Goal: Task Accomplishment & Management: Manage account settings

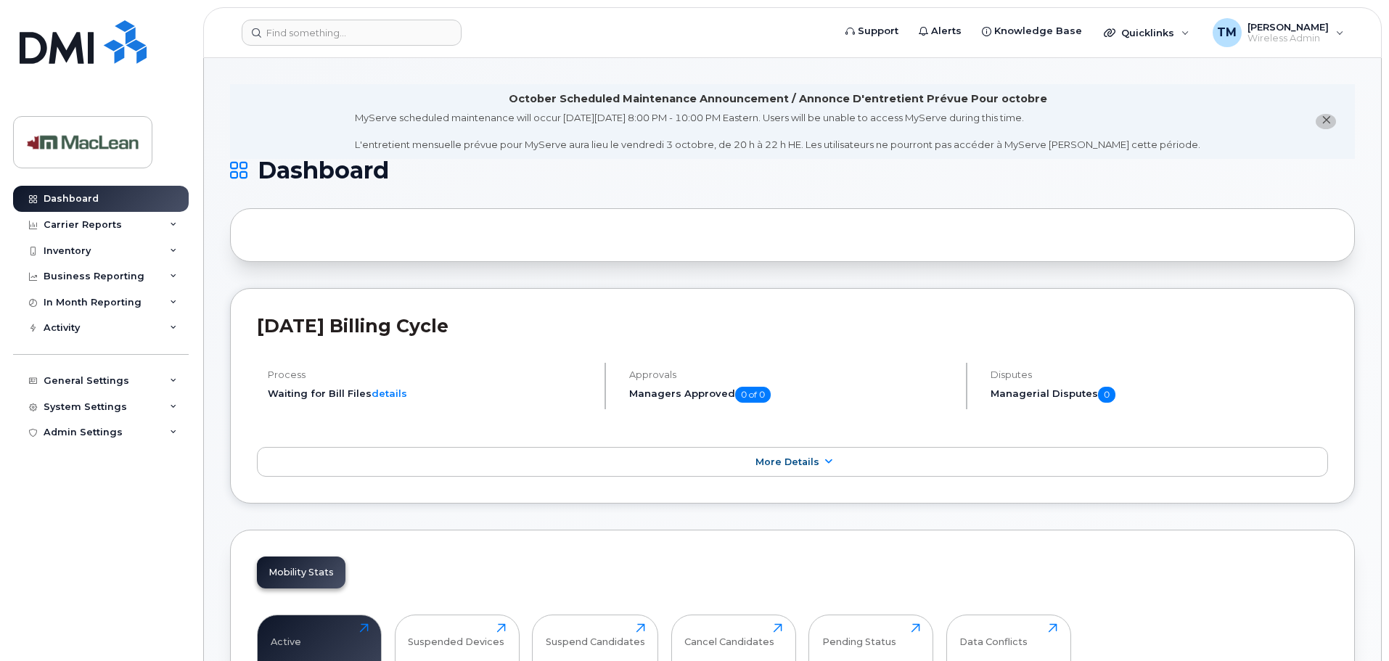
click at [304, 100] on li "October Scheduled Maintenance Announcement / Annonce D'entretient Prévue Pour o…" at bounding box center [792, 121] width 1125 height 75
click at [75, 255] on div "Inventory" at bounding box center [67, 251] width 47 height 12
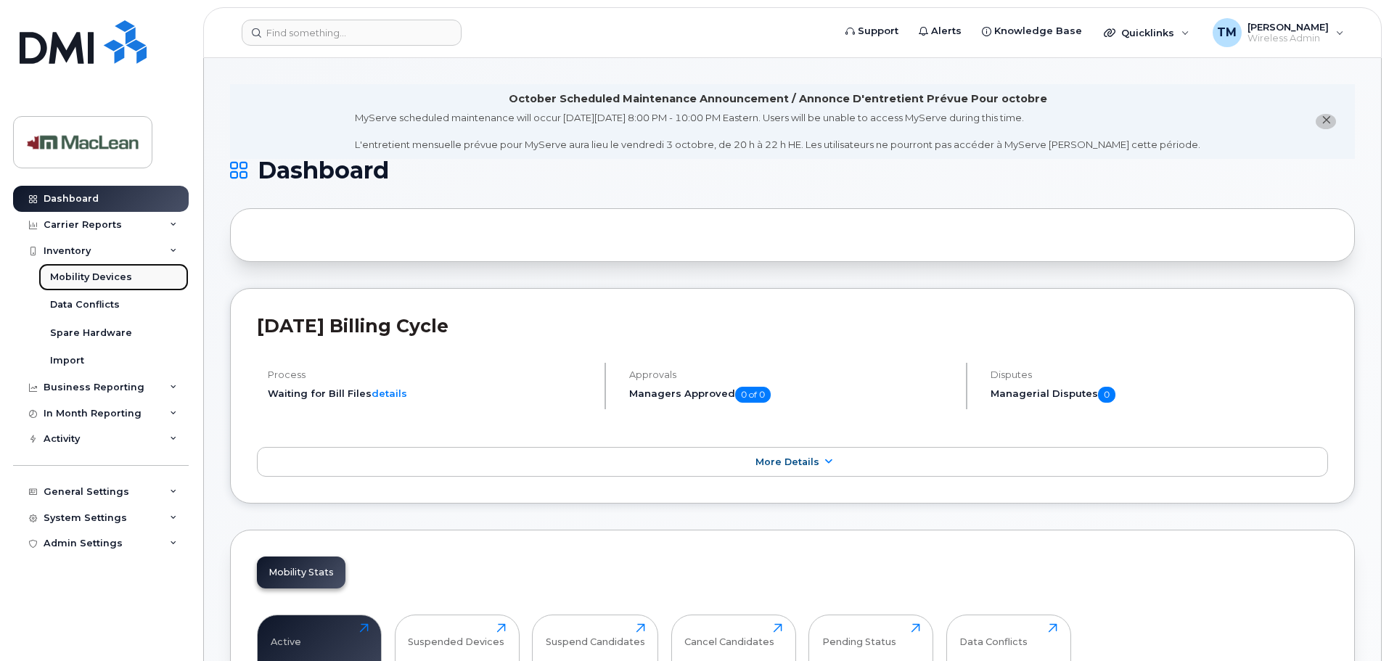
click at [76, 282] on div "Mobility Devices" at bounding box center [91, 277] width 82 height 13
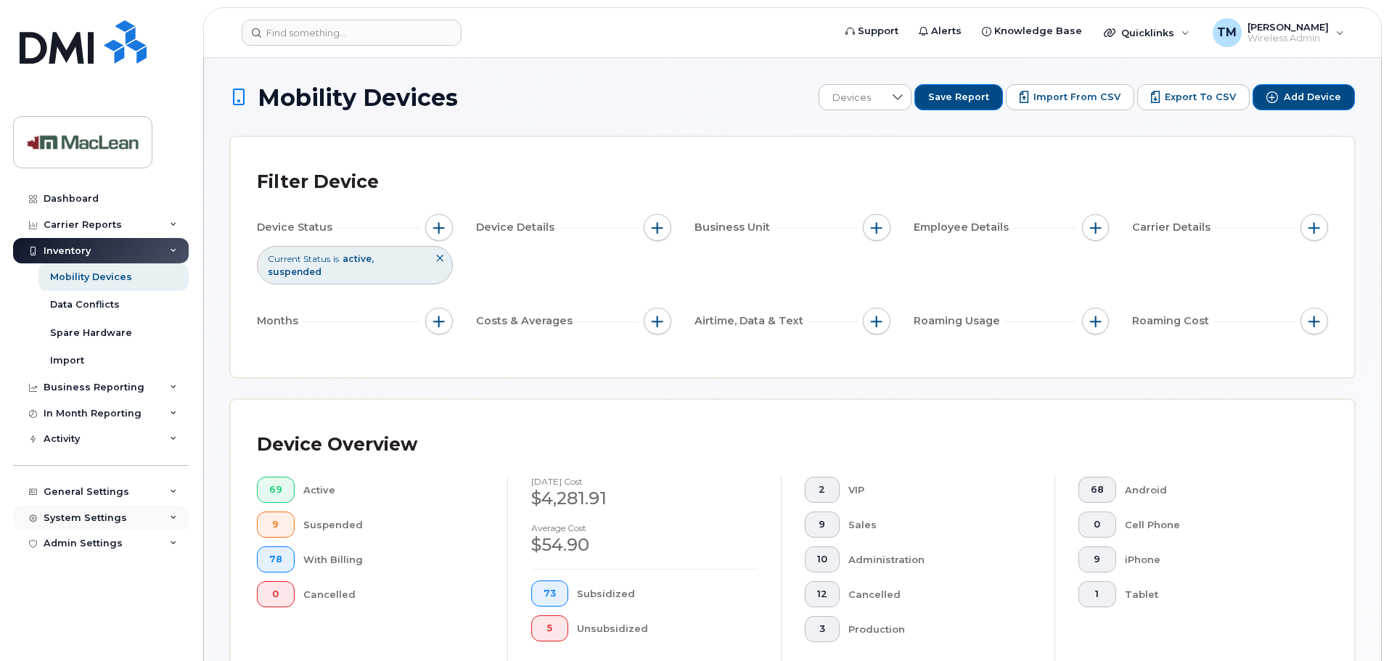
click at [112, 514] on div "System Settings" at bounding box center [85, 518] width 83 height 12
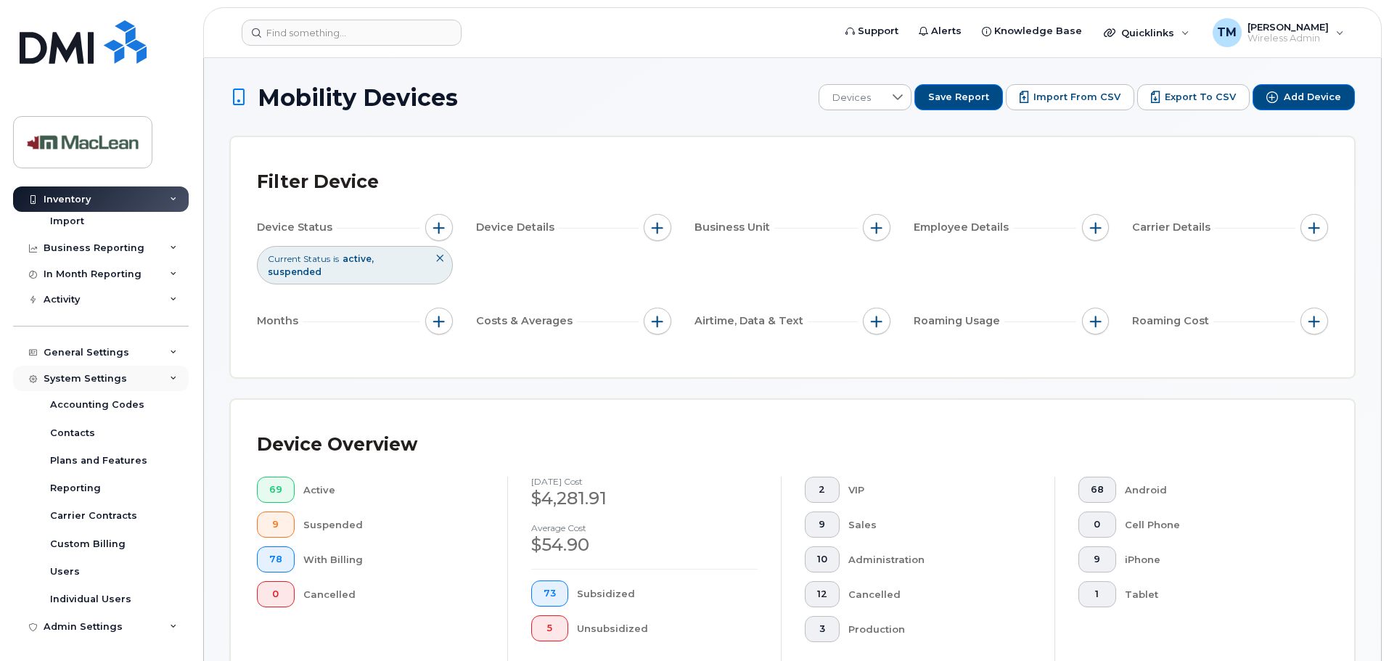
scroll to position [73, 0]
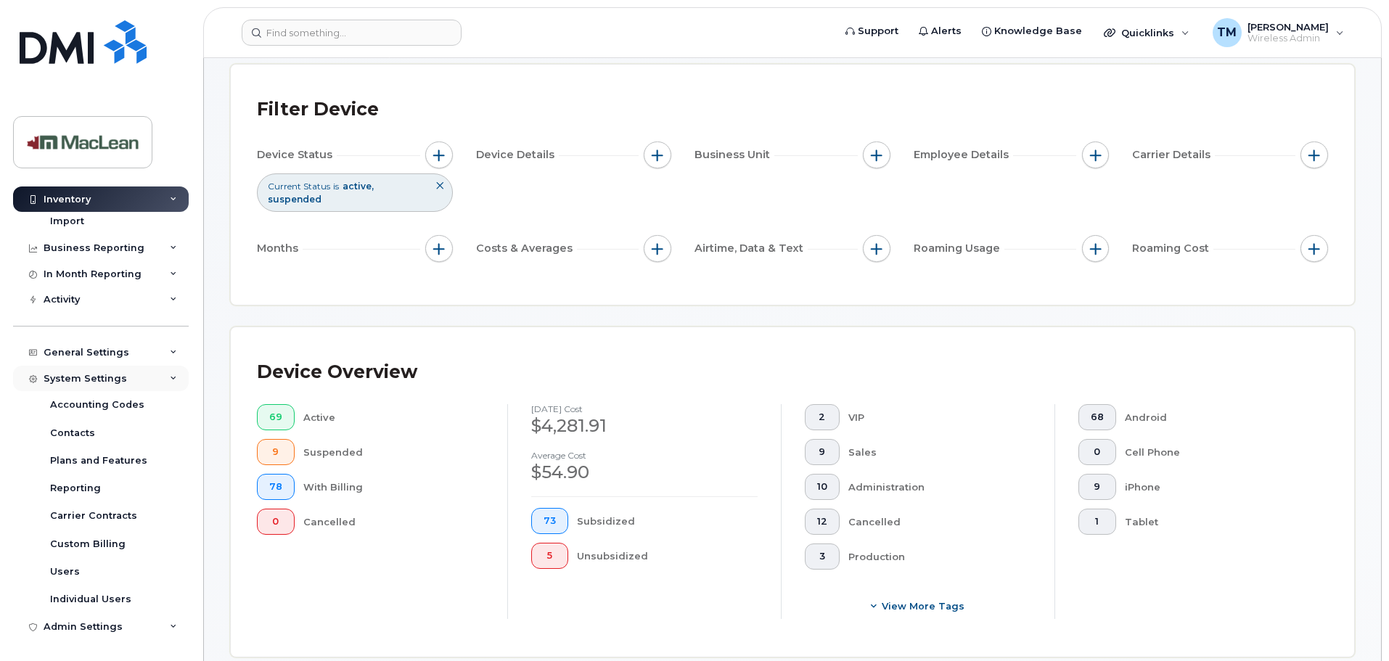
click at [113, 384] on div "System Settings" at bounding box center [85, 379] width 83 height 12
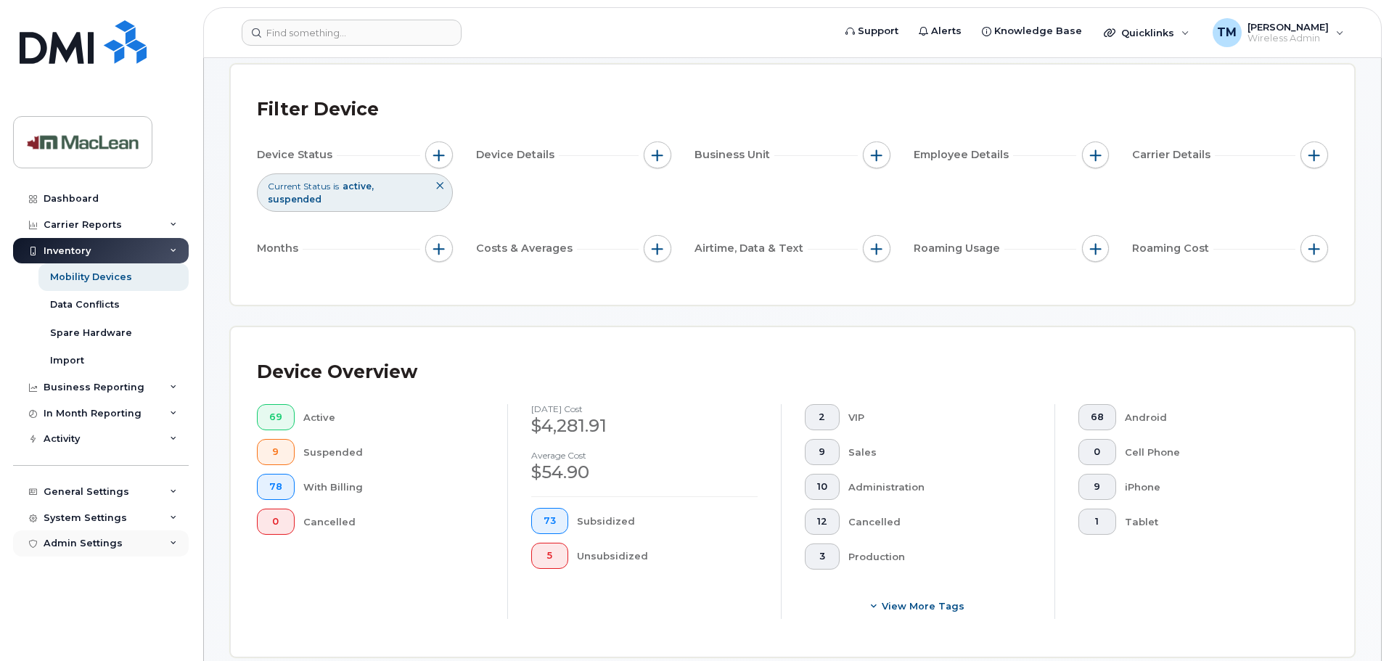
click at [92, 543] on div "Admin Settings" at bounding box center [83, 544] width 79 height 12
click at [81, 497] on div "General Settings" at bounding box center [87, 492] width 86 height 12
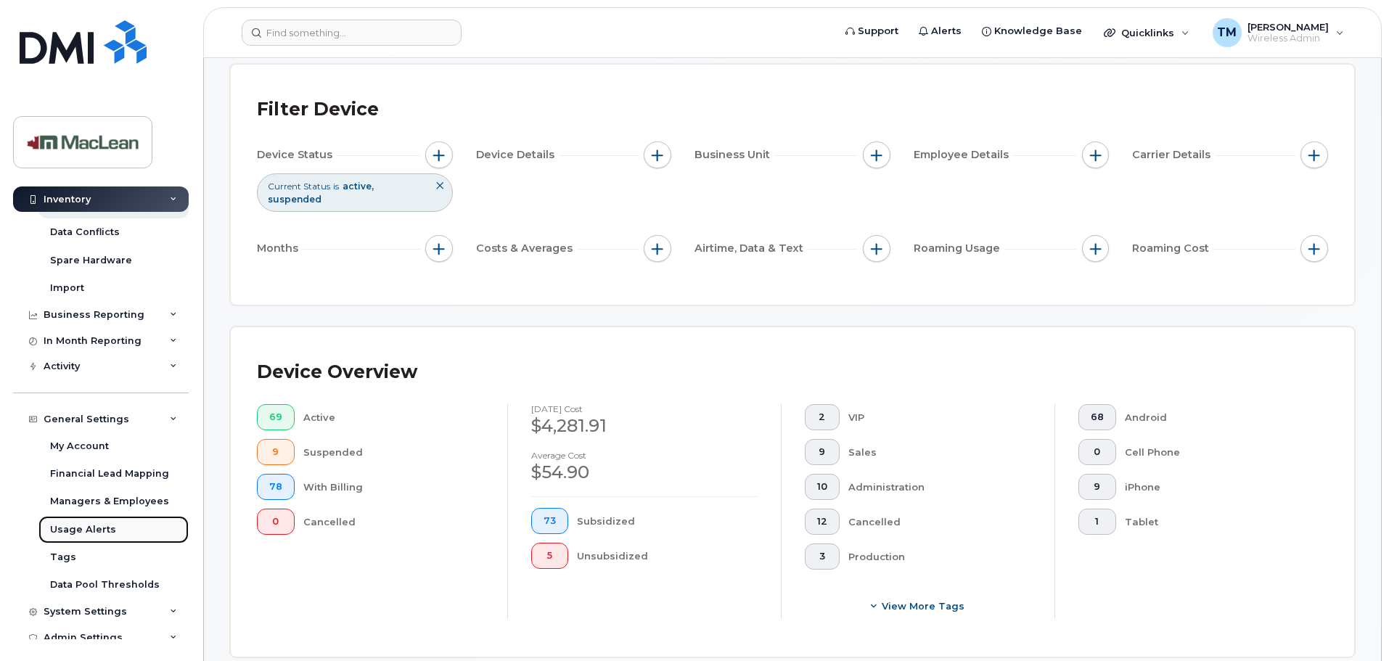
click at [92, 522] on link "Usage Alerts" at bounding box center [113, 530] width 150 height 28
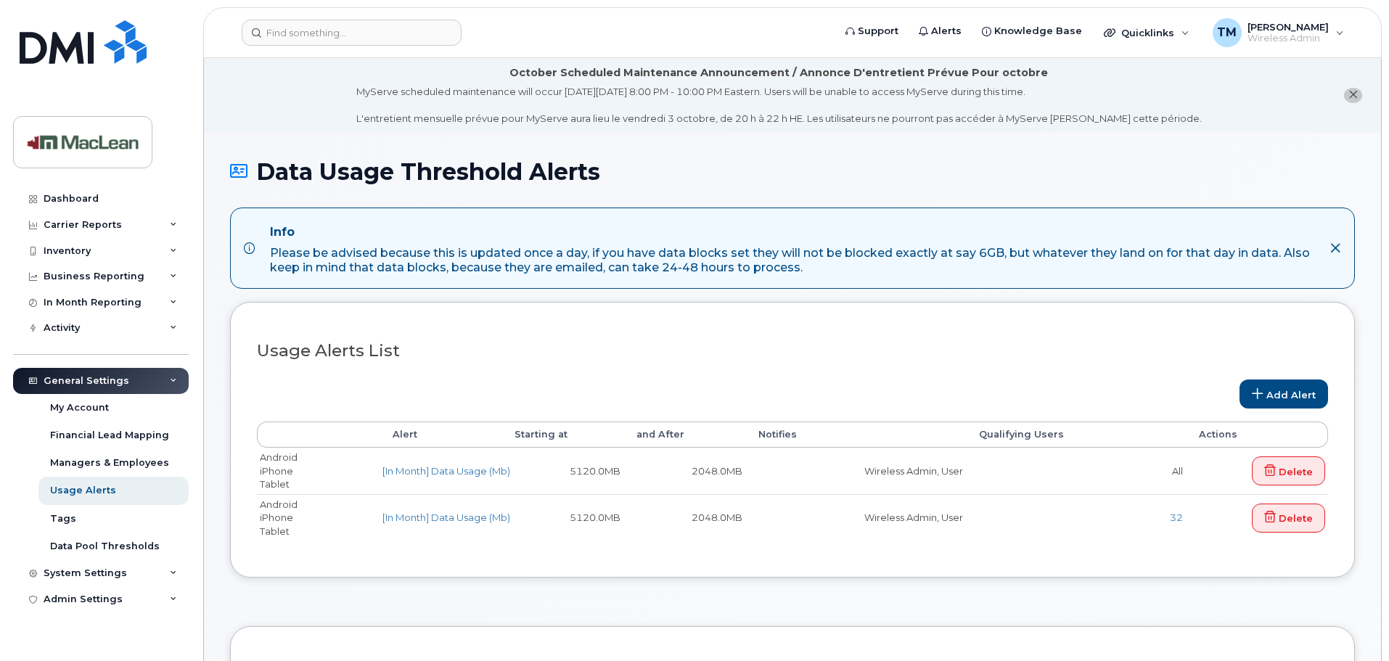
select select
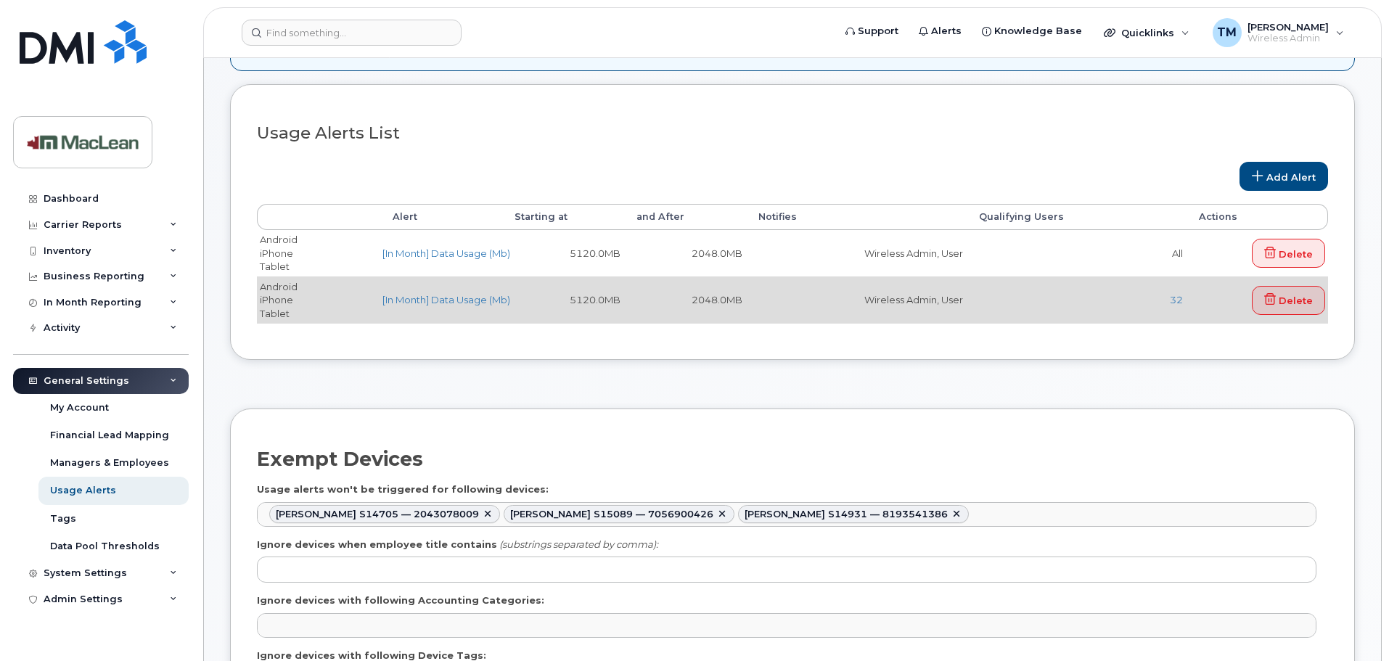
scroll to position [363, 0]
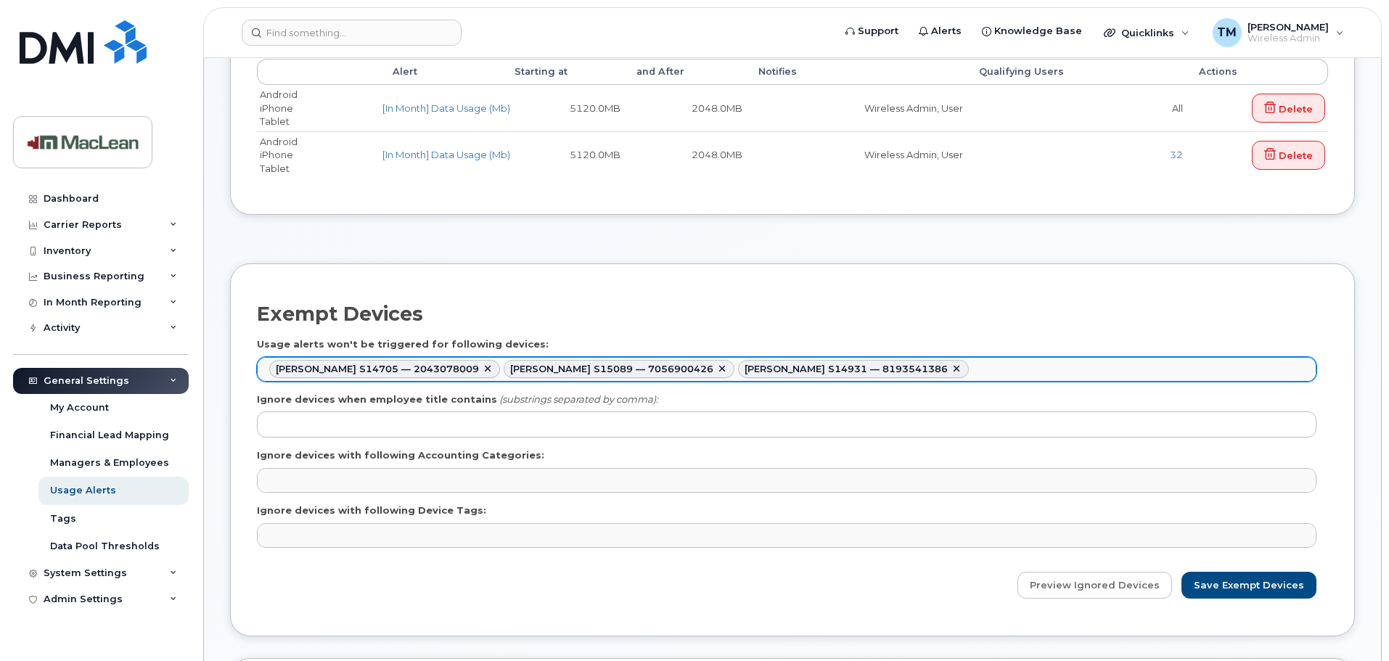
click at [951, 367] on link at bounding box center [957, 370] width 12 height 12
type input "542613,542587"
click at [1234, 587] on input "Save Exempt Devices" at bounding box center [1249, 585] width 135 height 27
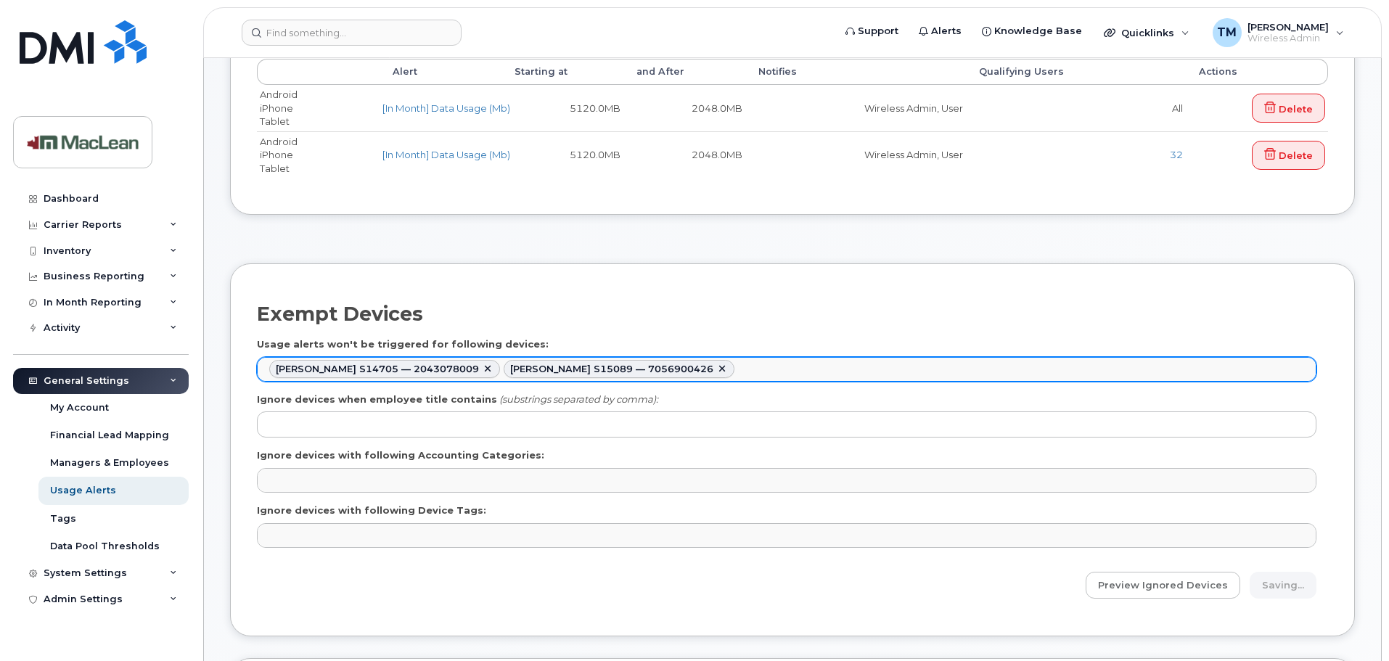
type input "Saving..."
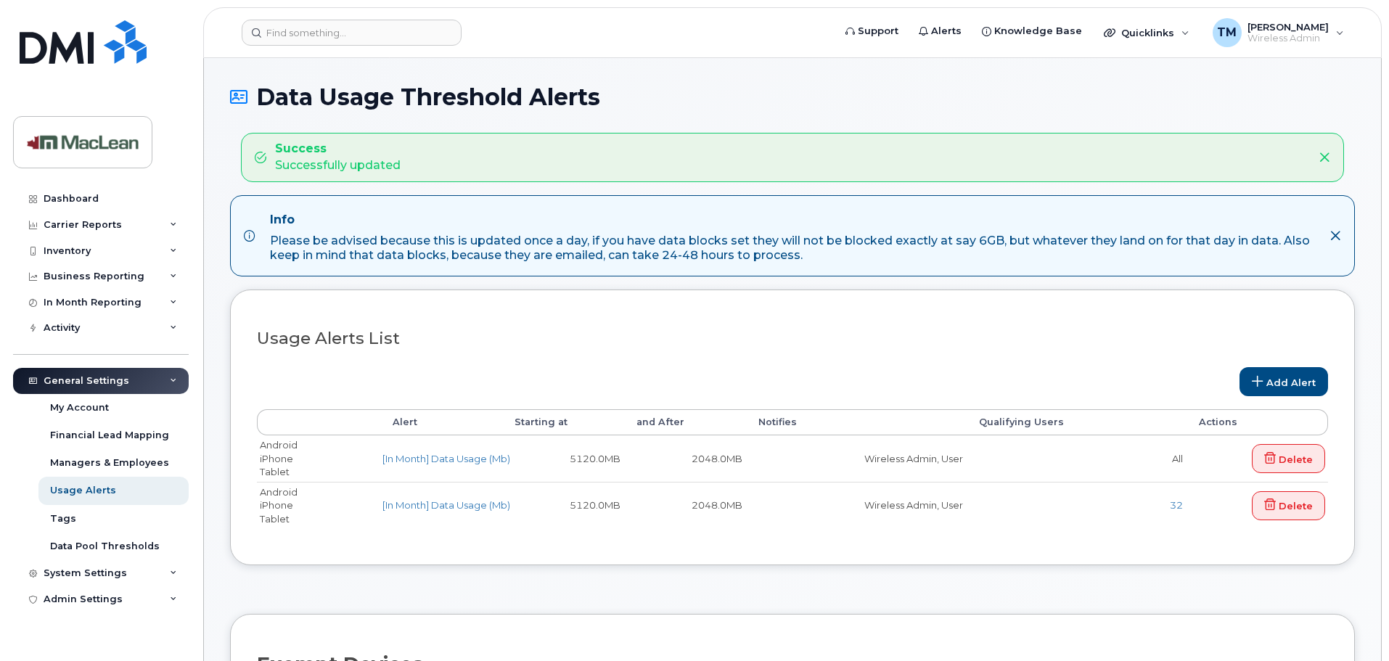
select select
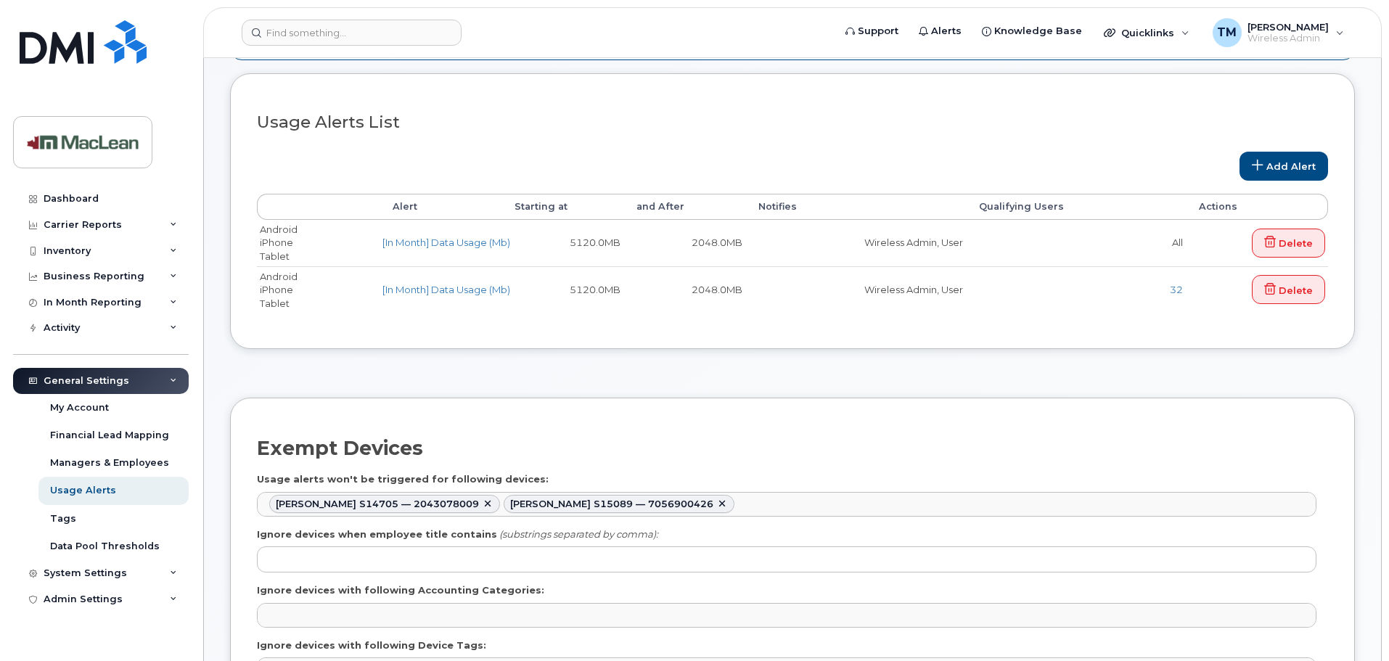
scroll to position [508, 0]
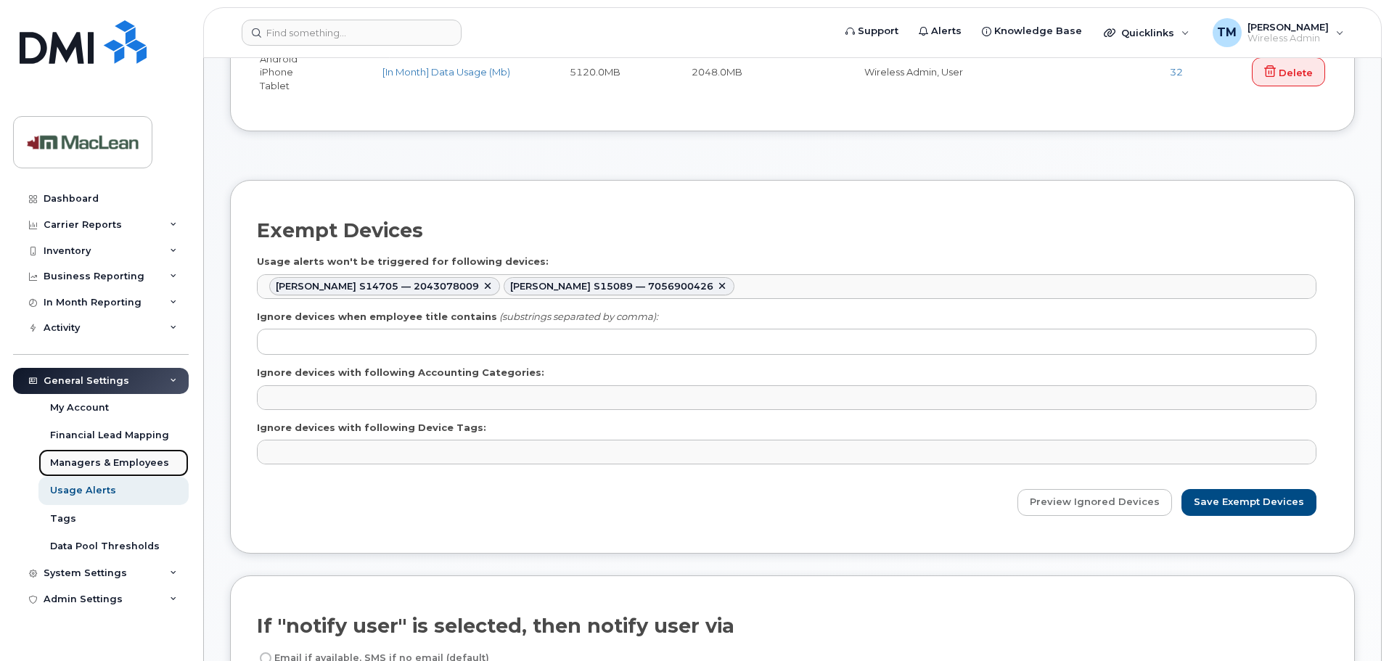
click at [119, 466] on div "Managers & Employees" at bounding box center [109, 463] width 119 height 13
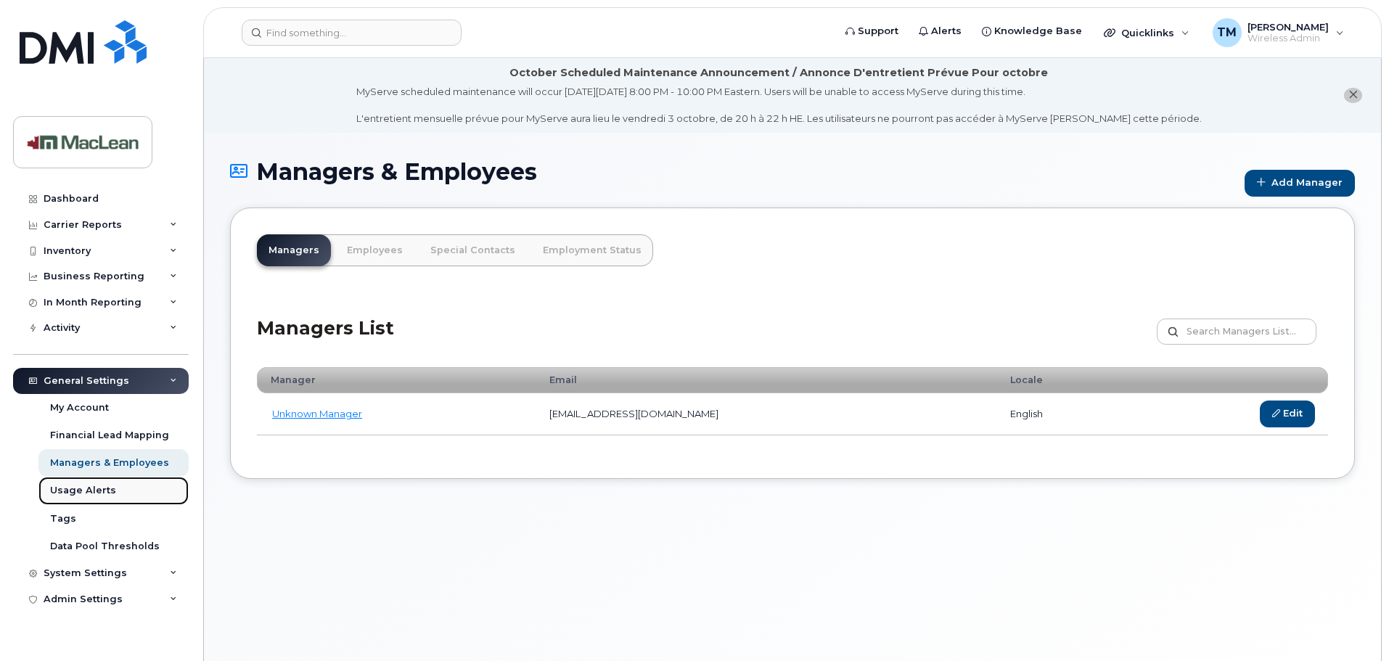
click at [99, 486] on div "Usage Alerts" at bounding box center [83, 490] width 66 height 13
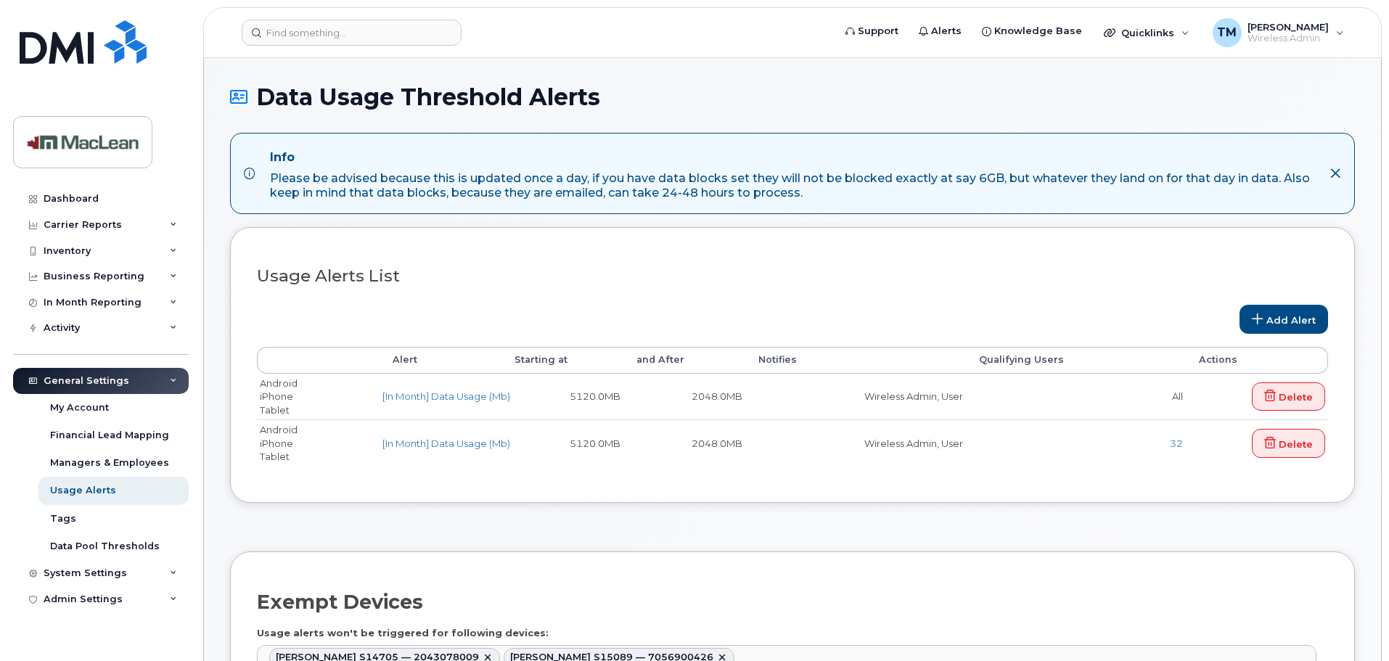
select select
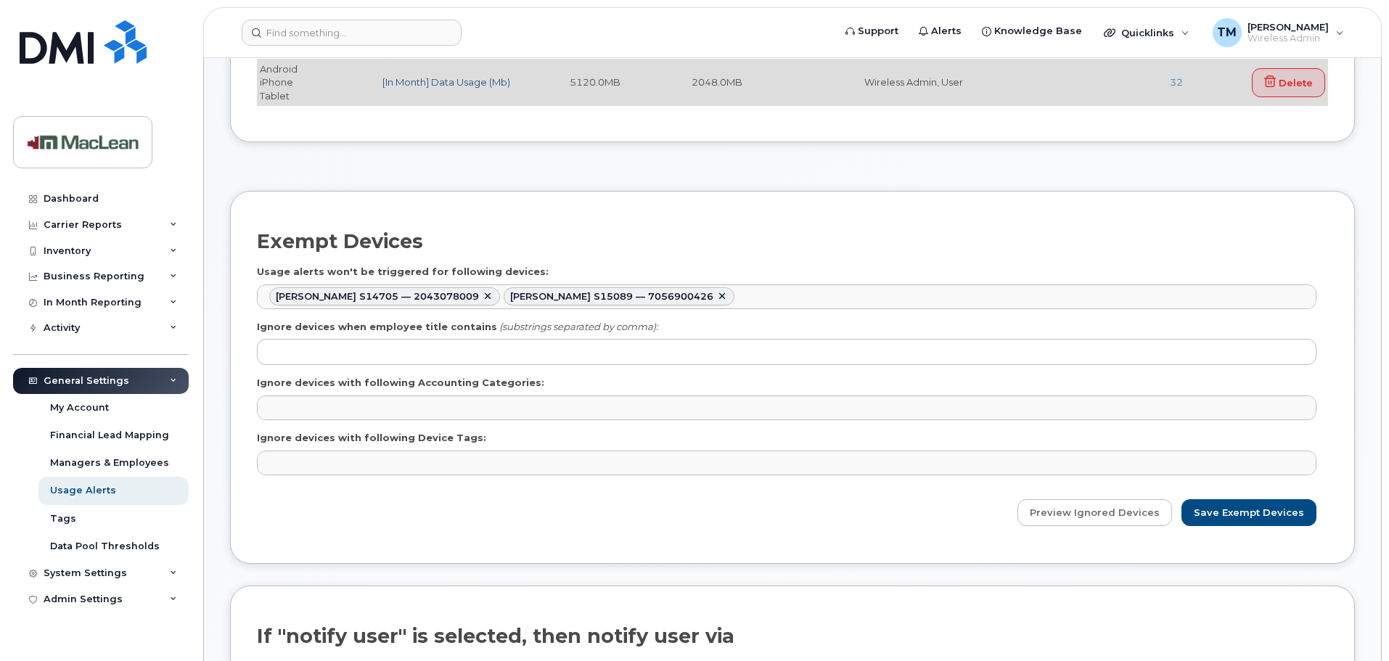
scroll to position [218, 0]
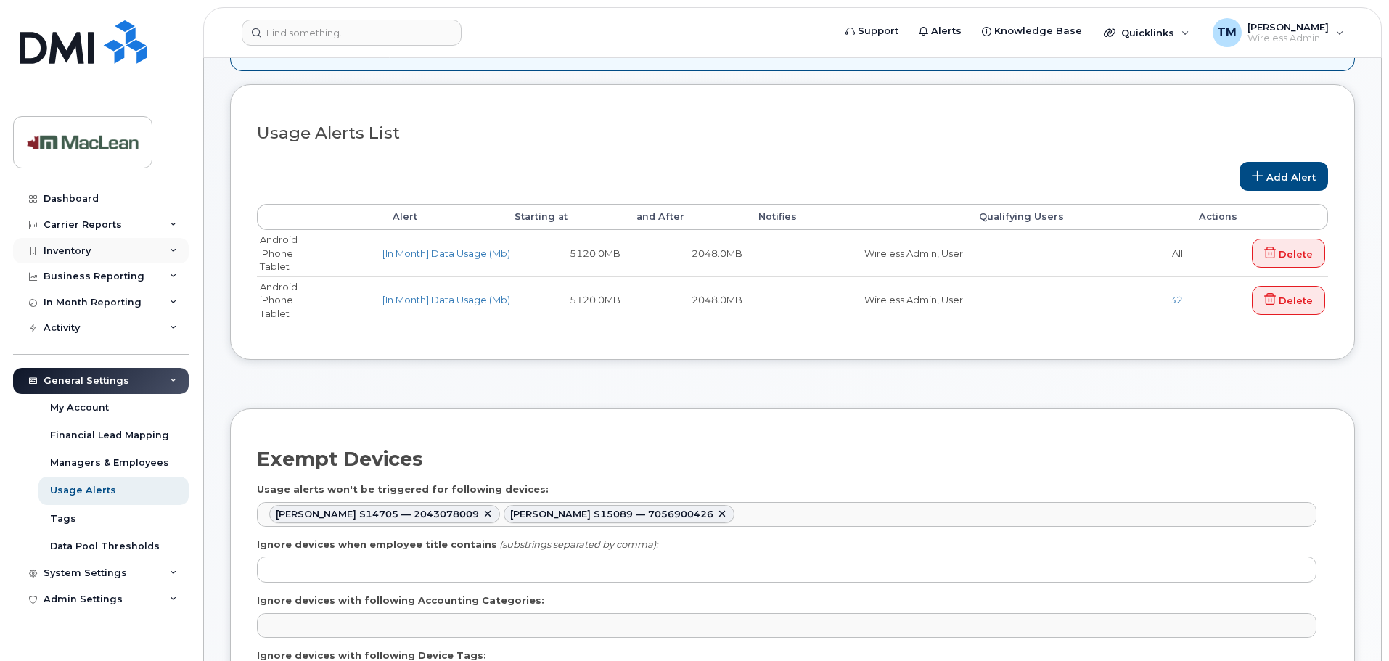
click at [81, 254] on div "Inventory" at bounding box center [67, 251] width 47 height 12
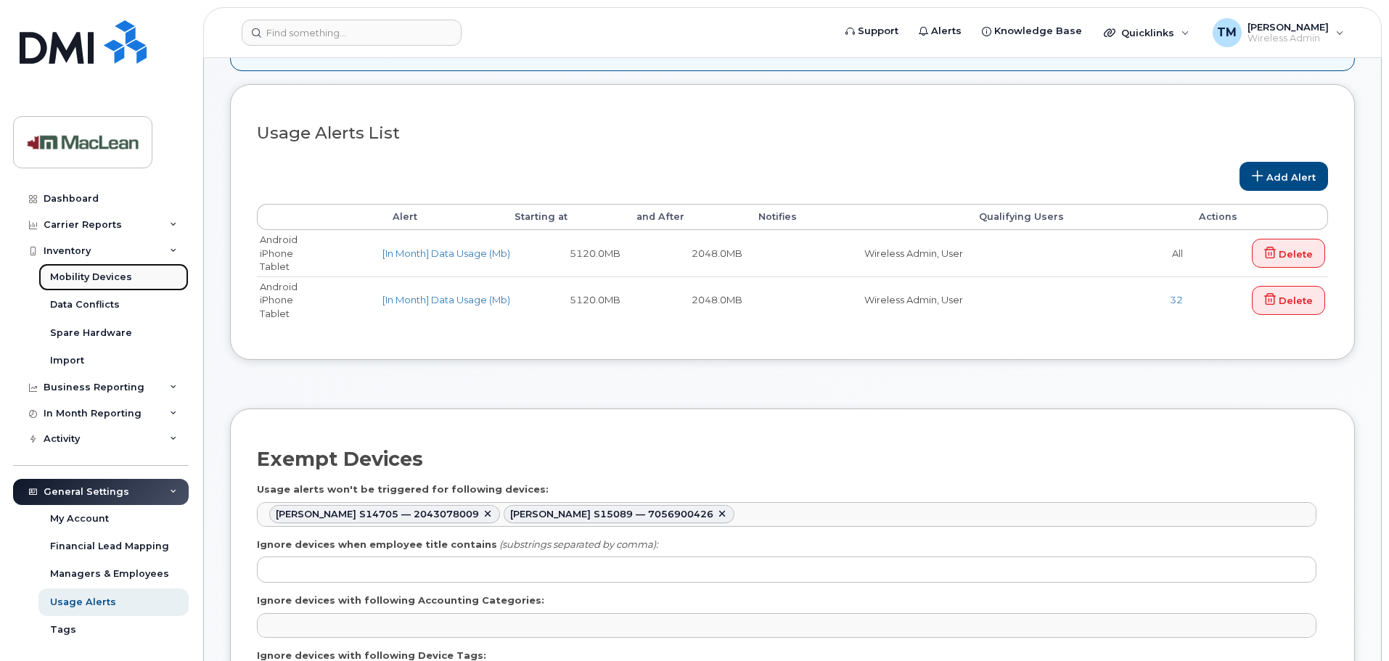
click at [83, 285] on link "Mobility Devices" at bounding box center [113, 277] width 150 height 28
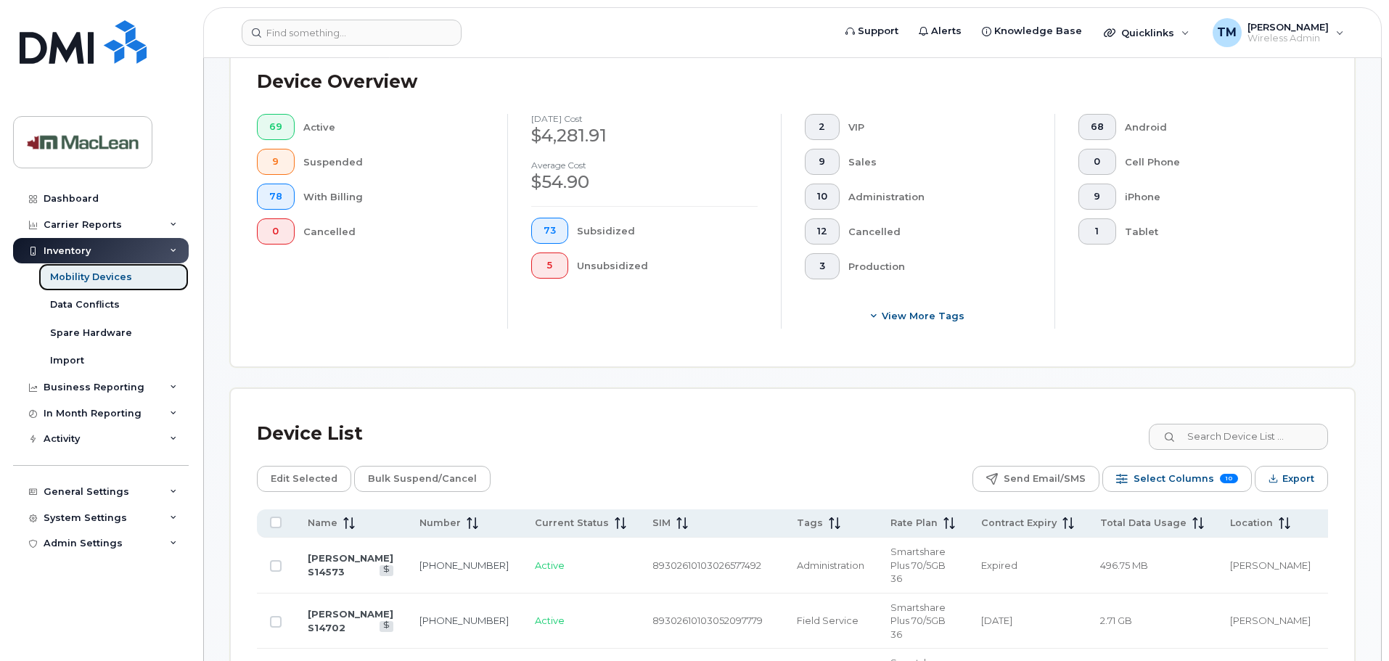
scroll to position [581, 0]
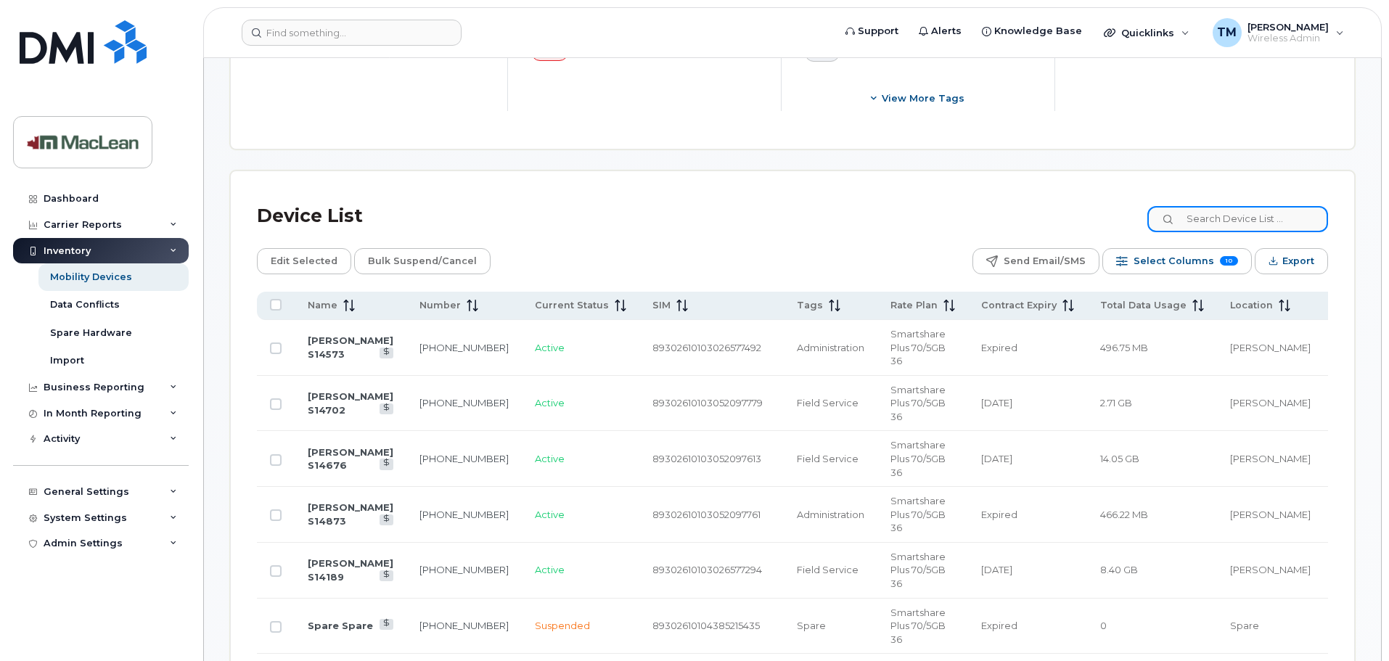
click at [1224, 206] on input at bounding box center [1238, 219] width 181 height 26
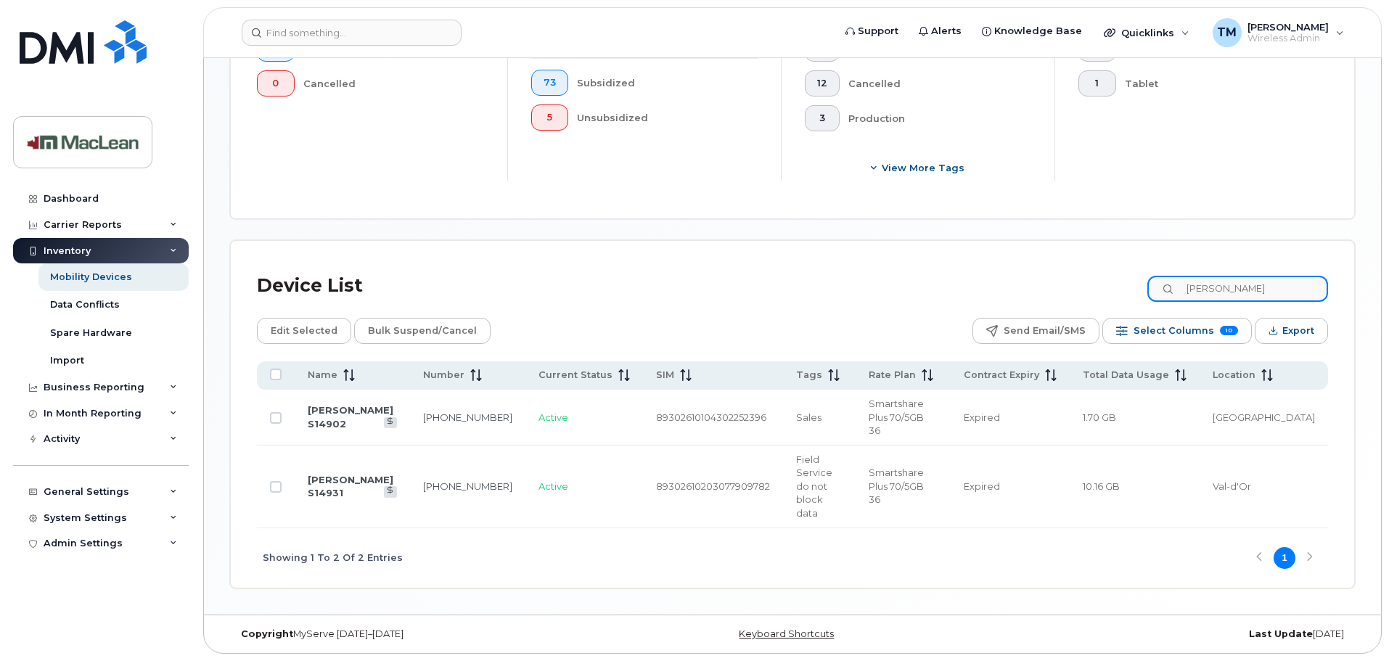
scroll to position [458, 0]
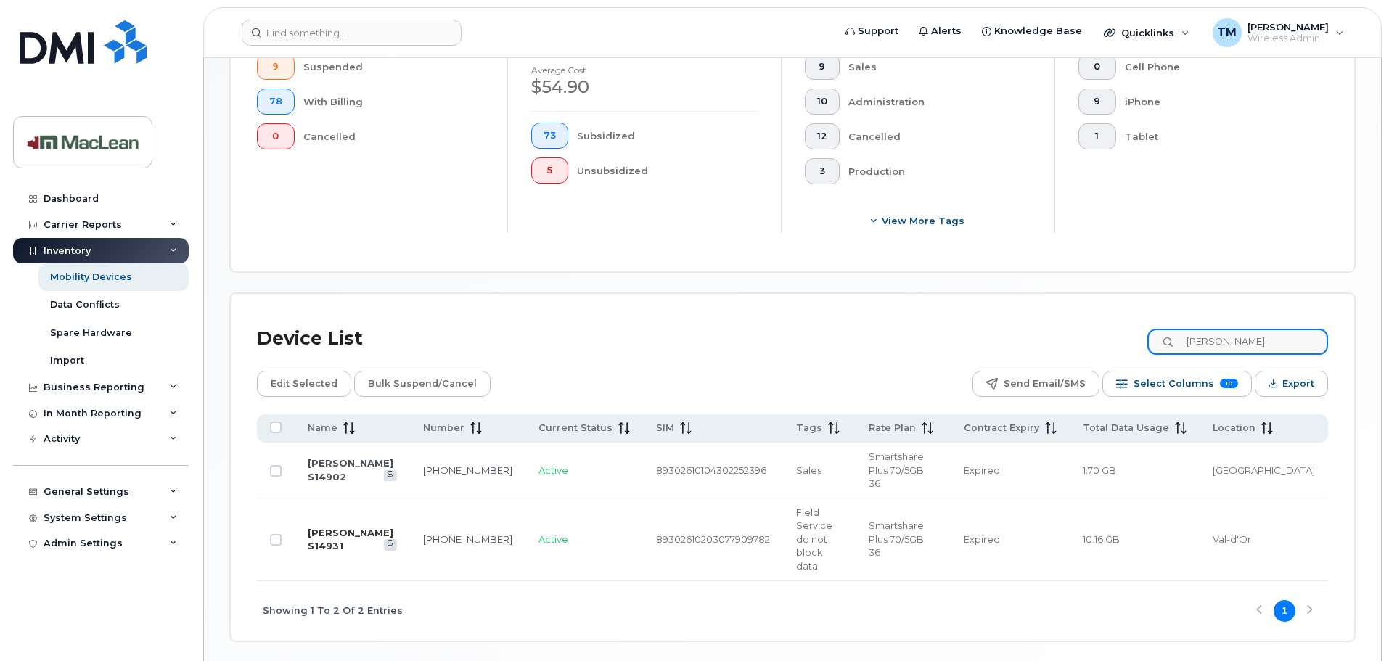
type input "jean"
click at [331, 527] on link "[PERSON_NAME] S14931" at bounding box center [351, 539] width 86 height 25
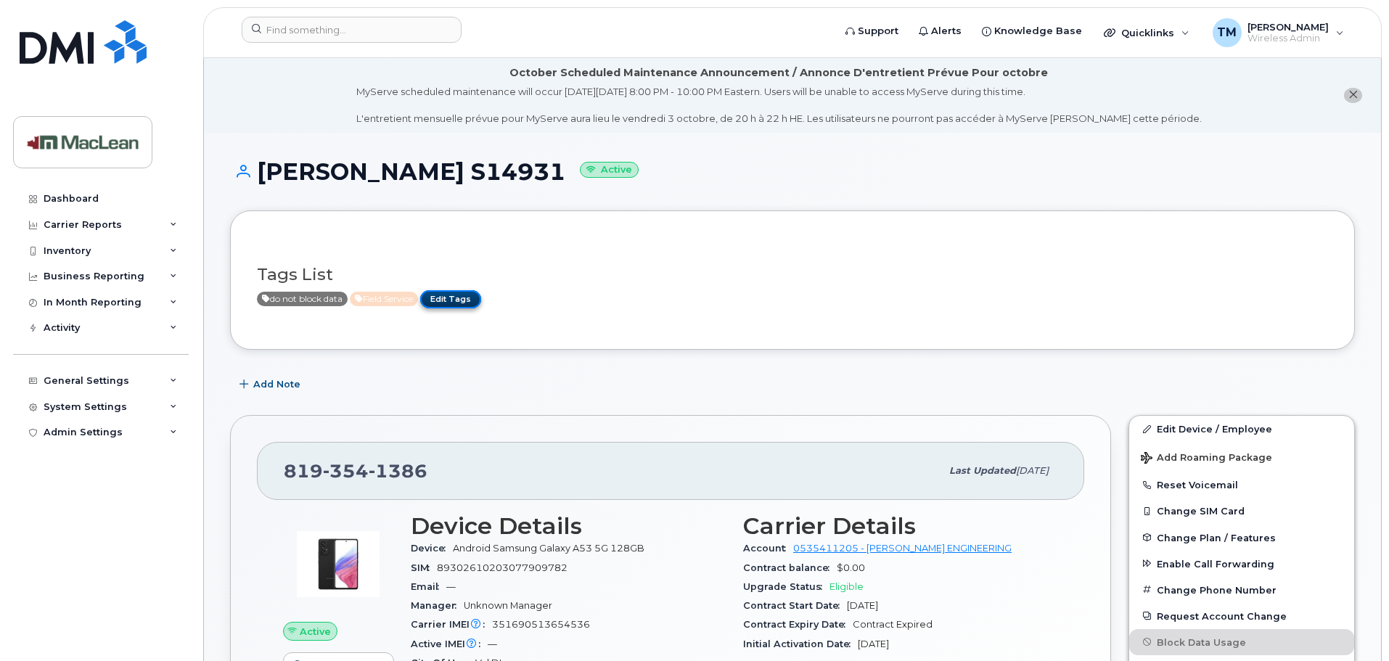
click at [461, 303] on link "Edit Tags" at bounding box center [450, 299] width 61 height 18
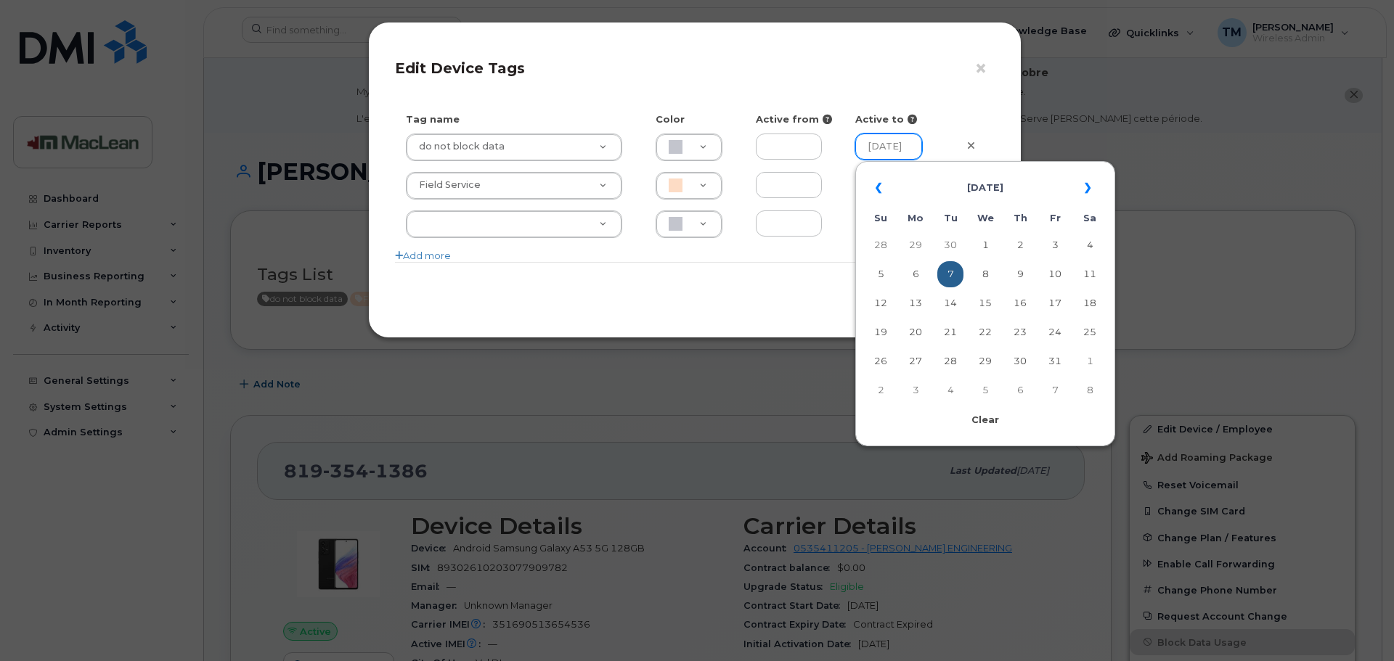
scroll to position [0, 17]
drag, startPoint x: 904, startPoint y: 150, endPoint x: 920, endPoint y: 149, distance: 16.7
click at [920, 149] on input "[DATE]" at bounding box center [888, 147] width 67 height 26
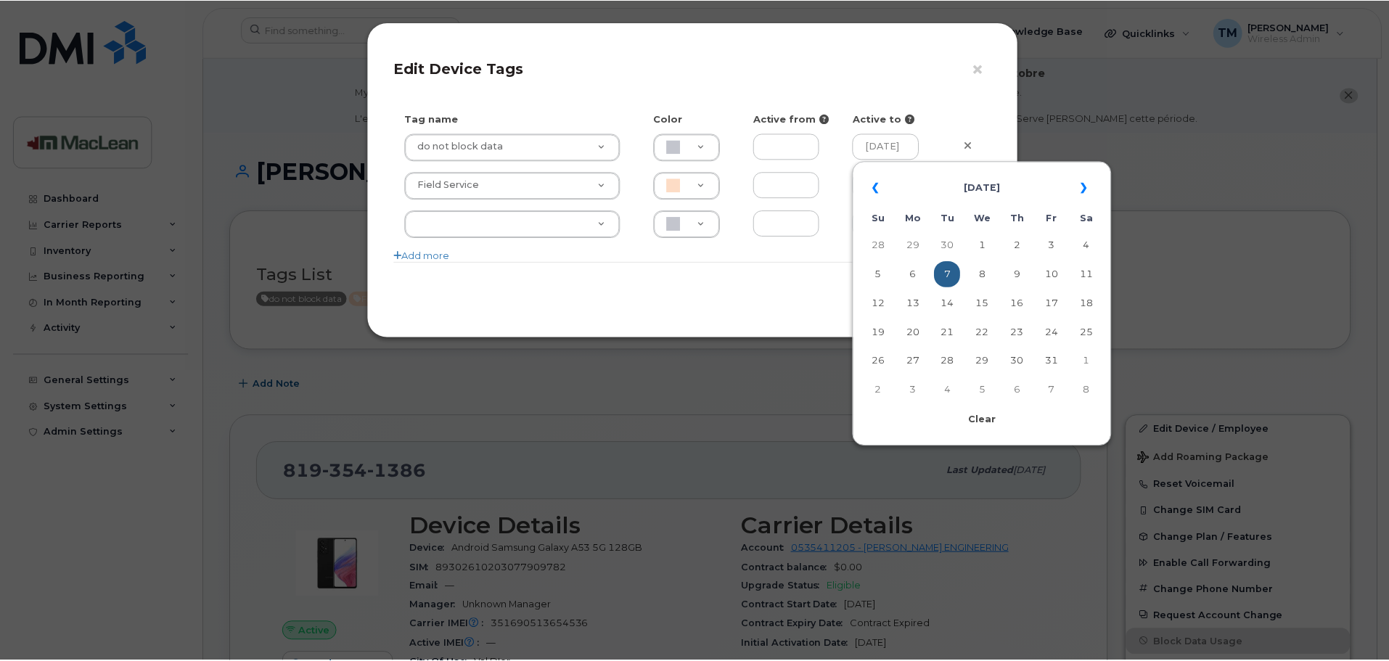
scroll to position [0, 0]
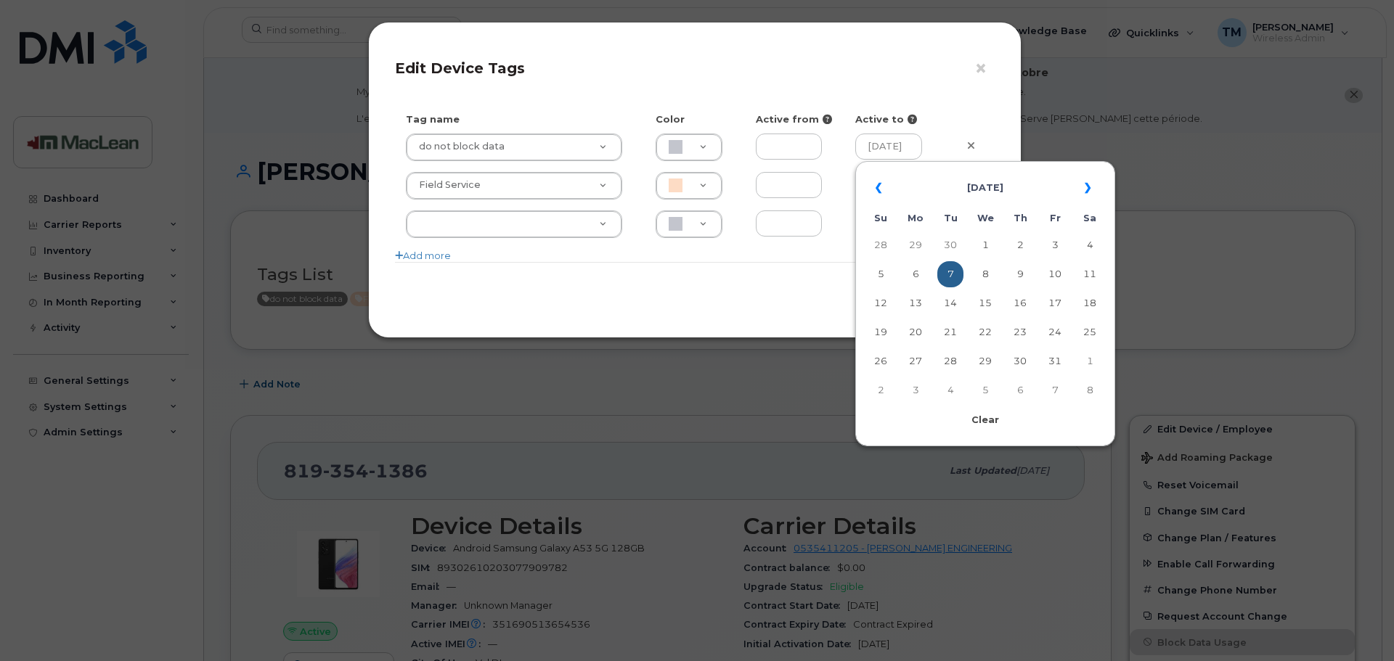
click at [881, 83] on div "× Edit Device Tags" at bounding box center [695, 74] width 600 height 51
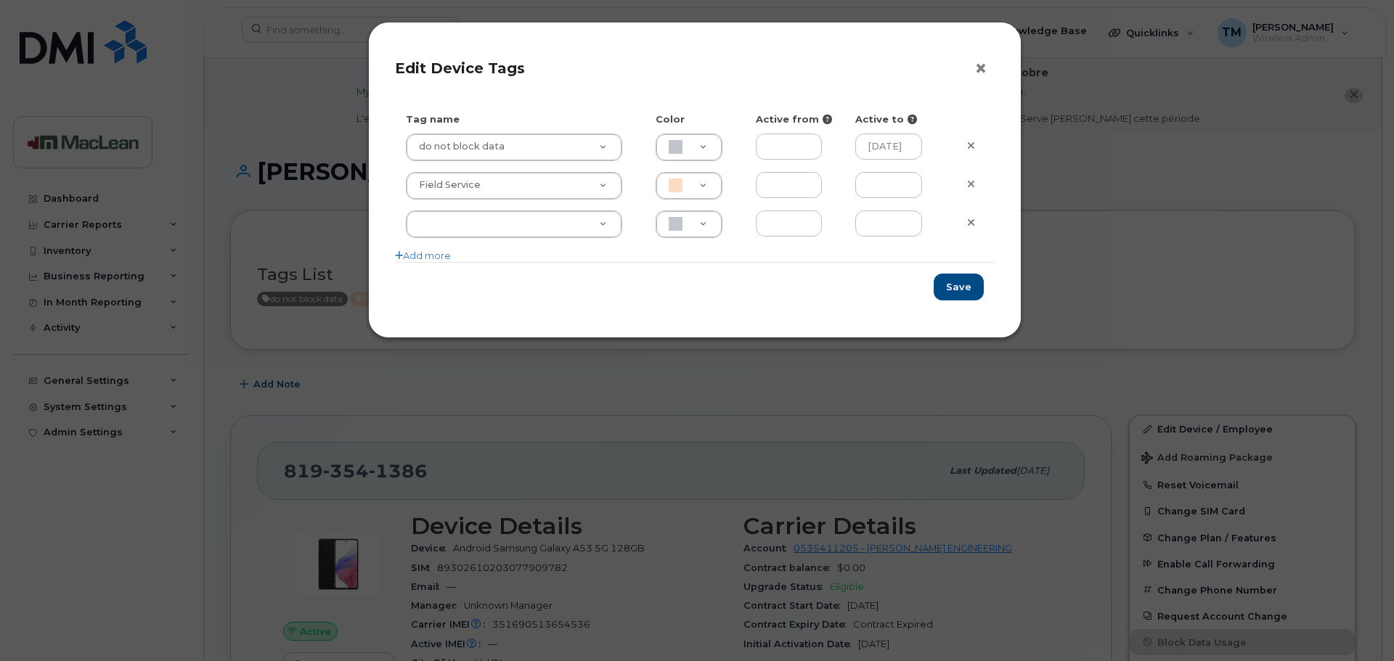
click at [982, 69] on button "×" at bounding box center [984, 69] width 20 height 22
